Goal: Task Accomplishment & Management: Use online tool/utility

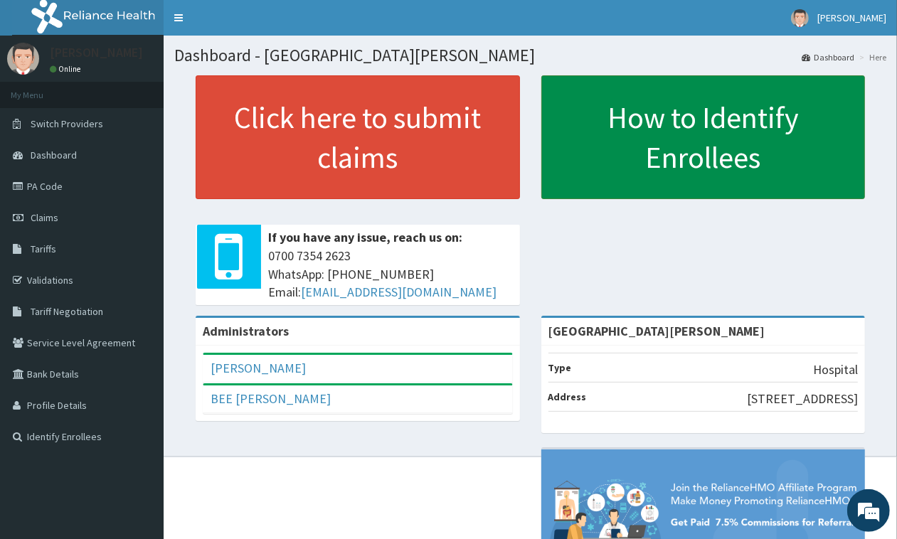
click at [604, 105] on link "How to Identify Enrollees" at bounding box center [703, 137] width 324 height 124
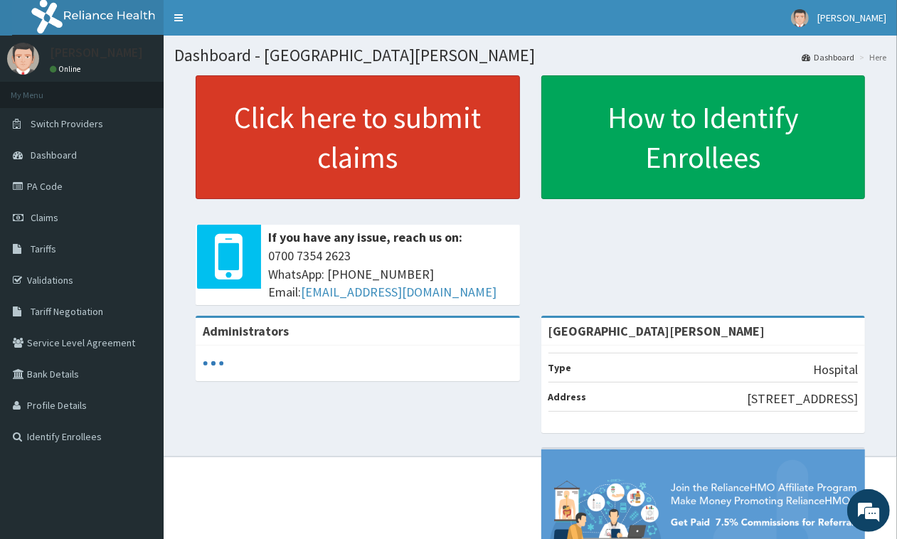
click at [321, 134] on link "Click here to submit claims" at bounding box center [358, 137] width 324 height 124
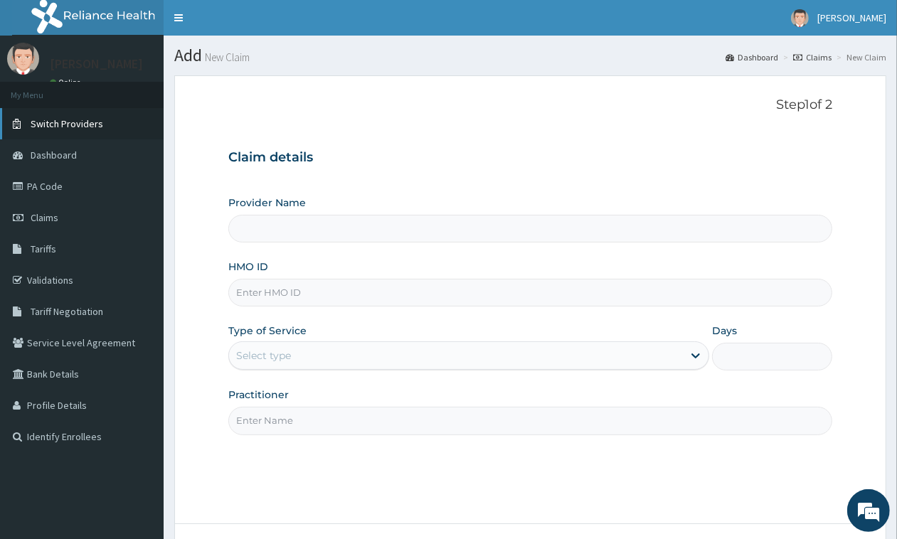
type input "[GEOGRAPHIC_DATA][PERSON_NAME]"
click at [66, 110] on link "Switch Providers" at bounding box center [82, 123] width 164 height 31
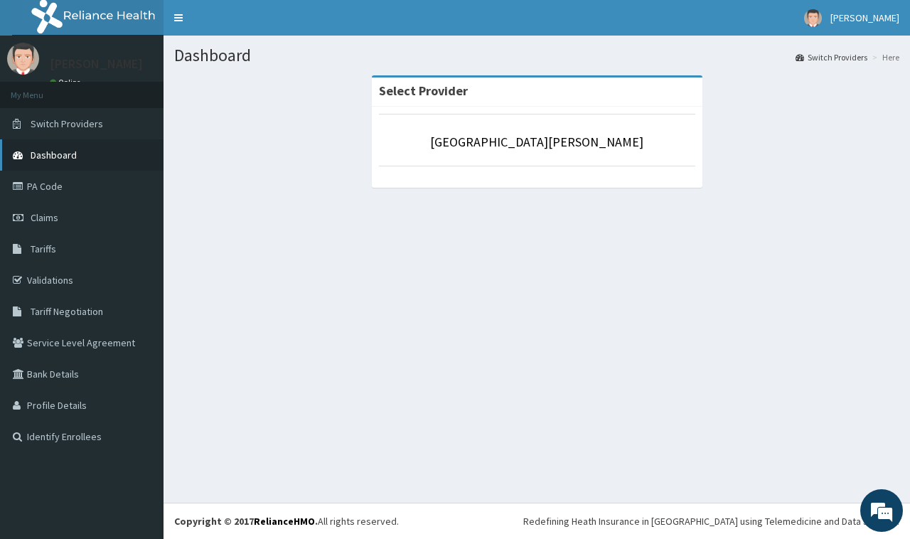
click at [68, 146] on link "Dashboard" at bounding box center [82, 154] width 164 height 31
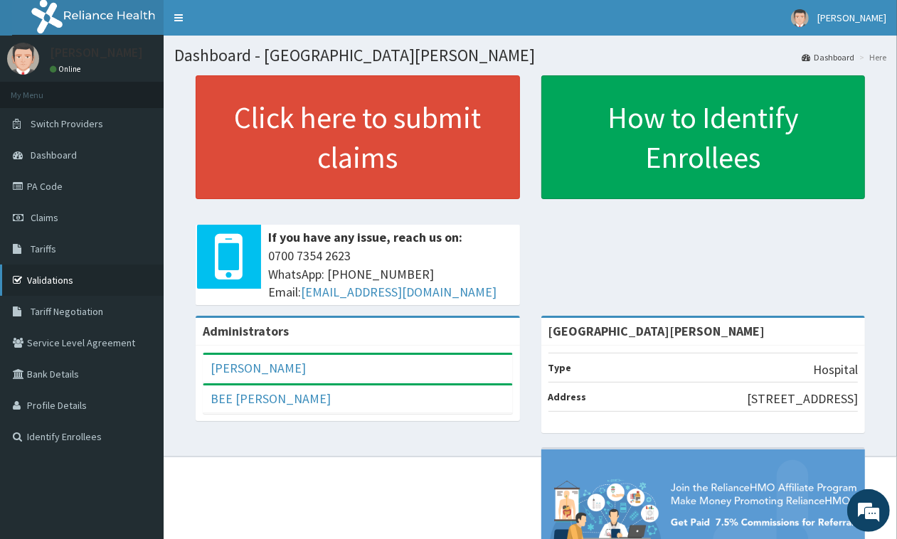
click at [58, 274] on link "Validations" at bounding box center [82, 280] width 164 height 31
